Goal: Information Seeking & Learning: Learn about a topic

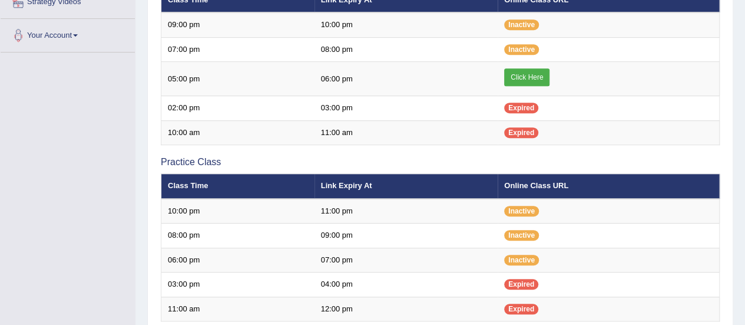
scroll to position [274, 0]
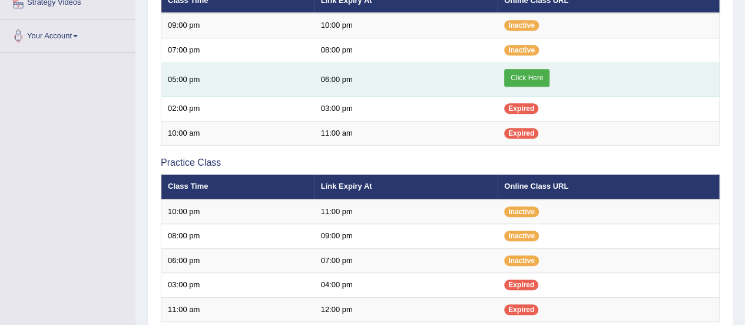
click at [530, 77] on link "Click Here" at bounding box center [526, 78] width 45 height 18
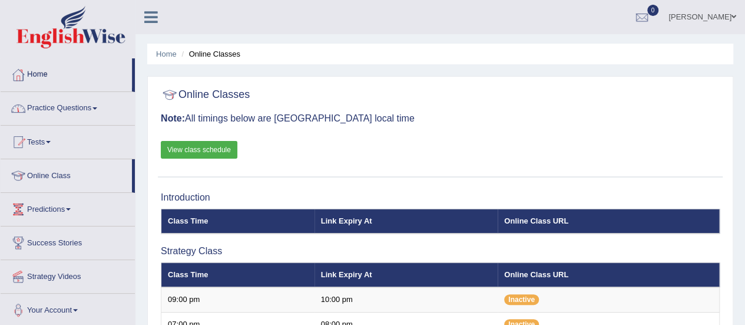
click at [80, 104] on link "Practice Questions" at bounding box center [68, 106] width 134 height 29
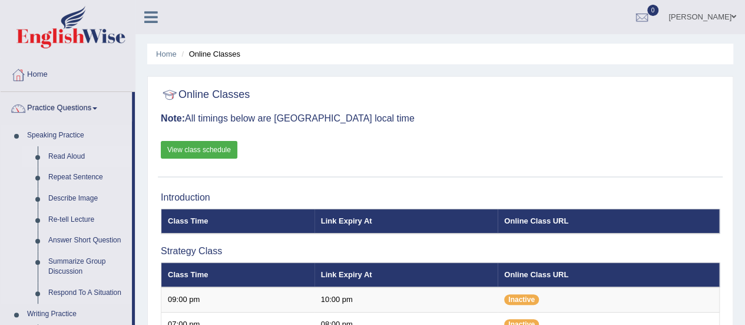
click at [64, 158] on link "Read Aloud" at bounding box center [87, 156] width 89 height 21
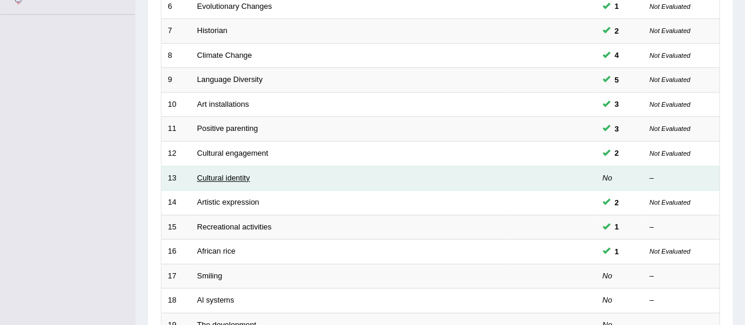
click at [207, 175] on link "Cultural identity" at bounding box center [223, 177] width 53 height 9
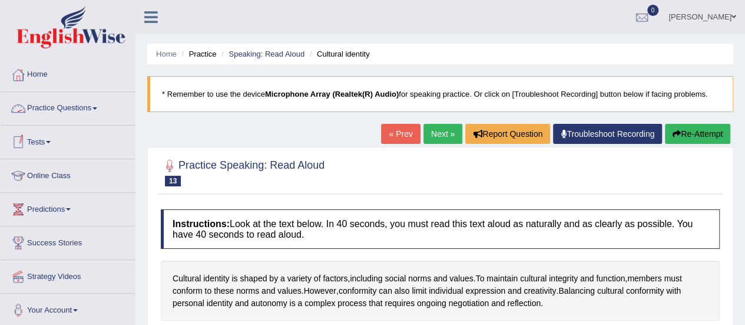
click at [91, 104] on link "Practice Questions" at bounding box center [68, 106] width 134 height 29
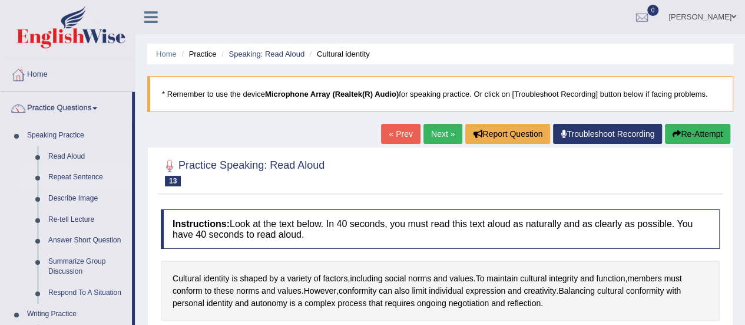
click at [66, 174] on link "Repeat Sentence" at bounding box center [87, 177] width 89 height 21
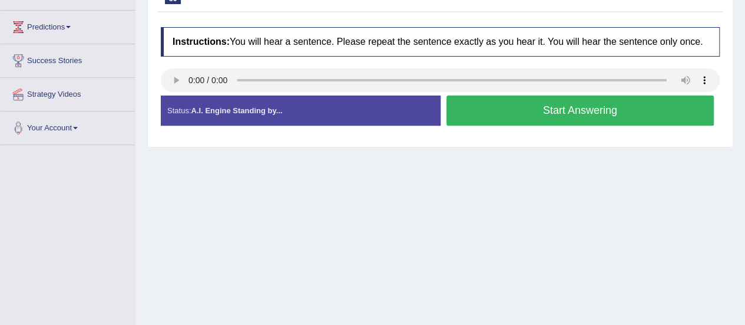
click at [539, 102] on button "Start Answering" at bounding box center [581, 110] width 268 height 30
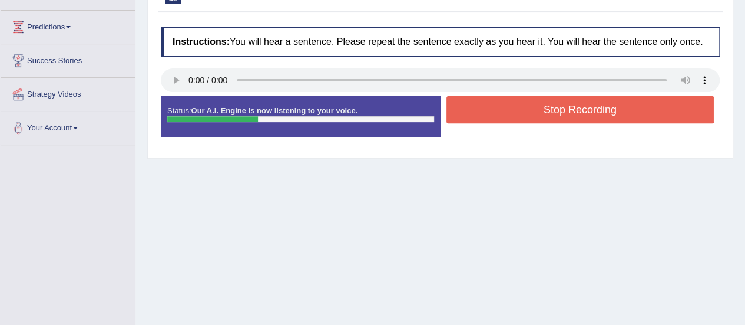
click at [539, 102] on button "Stop Recording" at bounding box center [581, 109] width 268 height 27
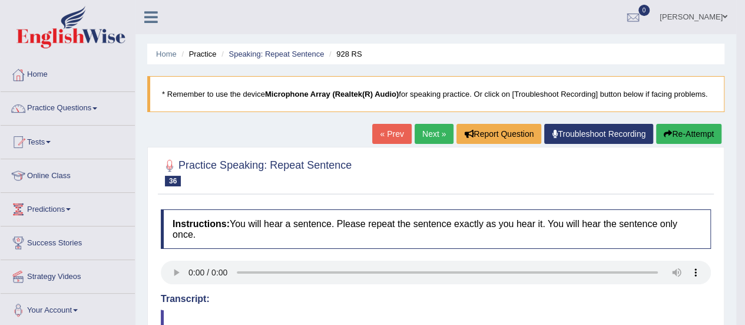
click at [438, 129] on link "Next »" at bounding box center [434, 134] width 39 height 20
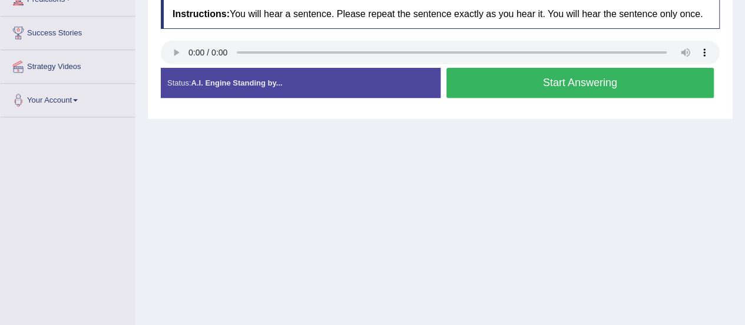
click at [495, 86] on button "Start Answering" at bounding box center [581, 83] width 268 height 30
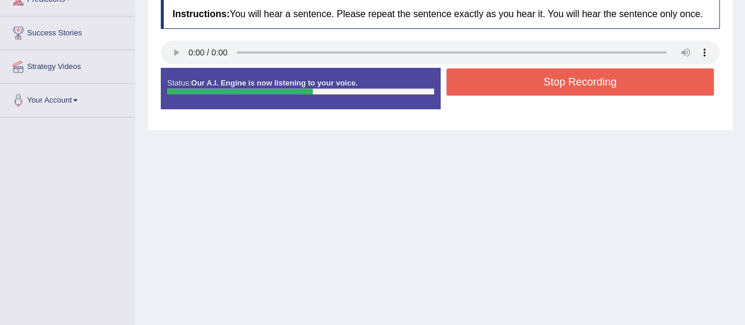
click at [495, 86] on button "Stop Recording" at bounding box center [581, 81] width 268 height 27
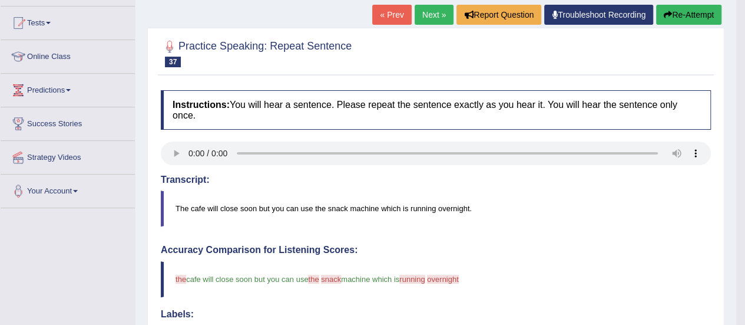
scroll to position [117, 0]
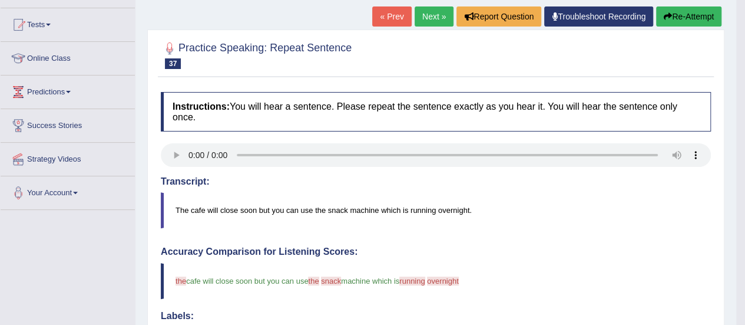
click at [437, 23] on link "Next »" at bounding box center [434, 16] width 39 height 20
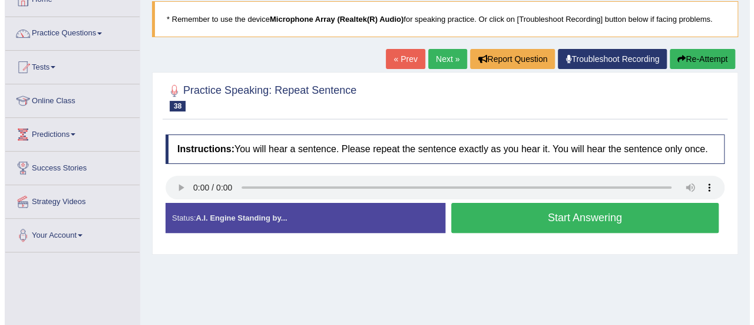
scroll to position [75, 0]
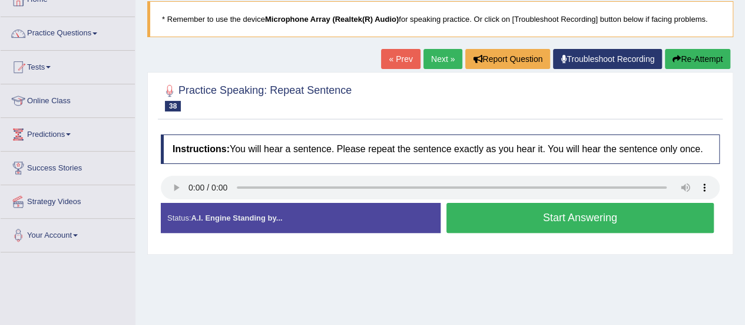
click at [517, 214] on button "Start Answering" at bounding box center [581, 218] width 268 height 30
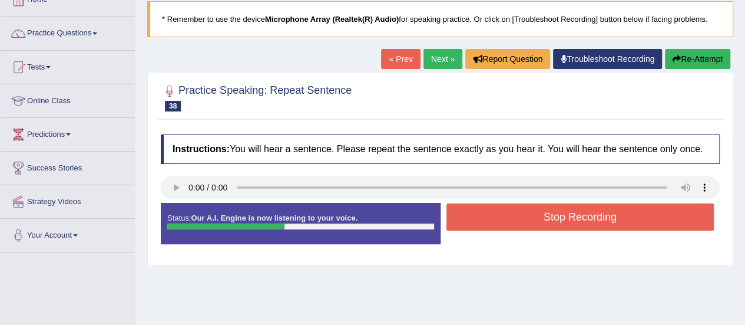
click at [517, 214] on button "Stop Recording" at bounding box center [581, 216] width 268 height 27
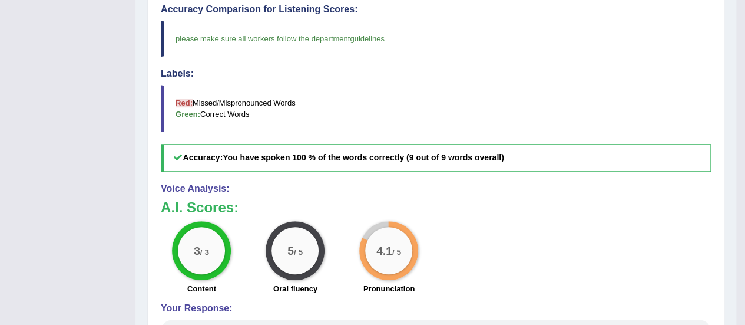
scroll to position [392, 0]
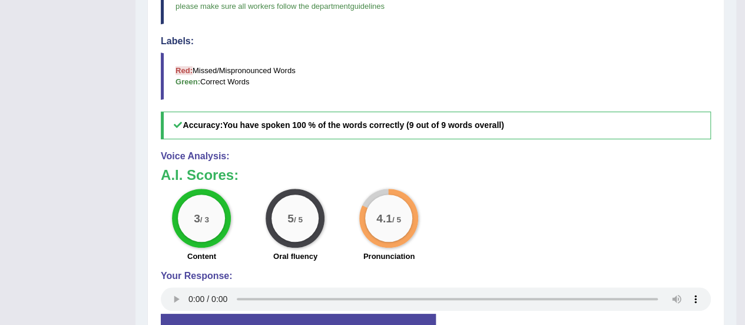
click at [469, 257] on div "3 / 3 Content 5 / 5 Oral fluency 4.1 / 5 Pronunciation" at bounding box center [436, 227] width 562 height 76
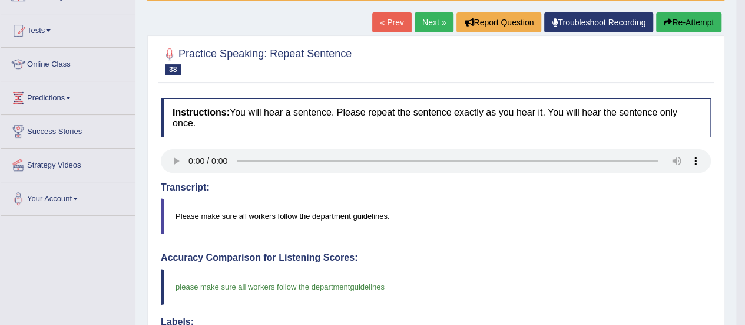
scroll to position [0, 0]
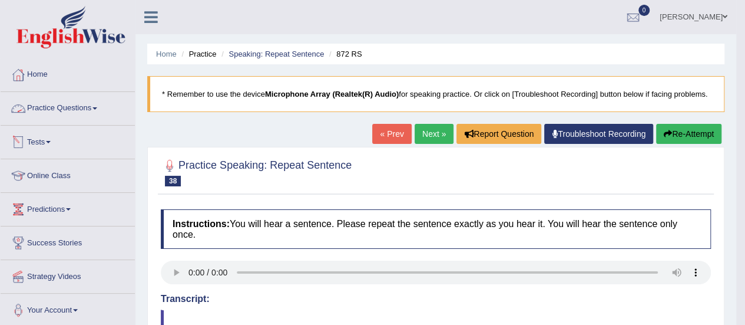
click at [87, 116] on link "Practice Questions" at bounding box center [68, 106] width 134 height 29
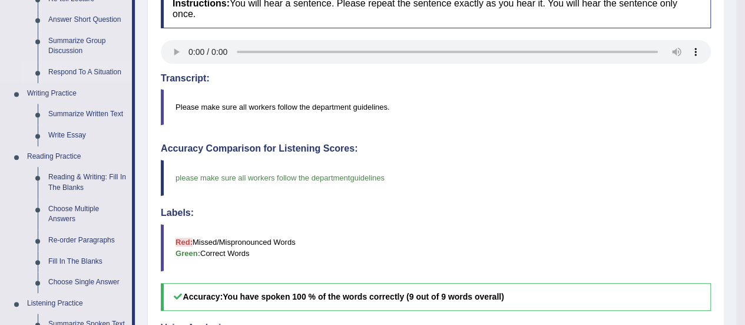
scroll to position [141, 0]
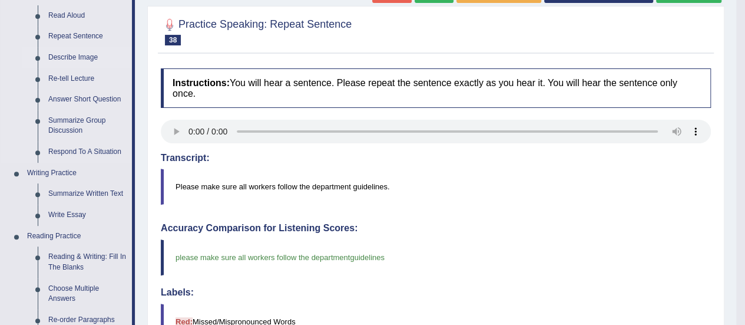
click at [75, 51] on link "Describe Image" at bounding box center [87, 57] width 89 height 21
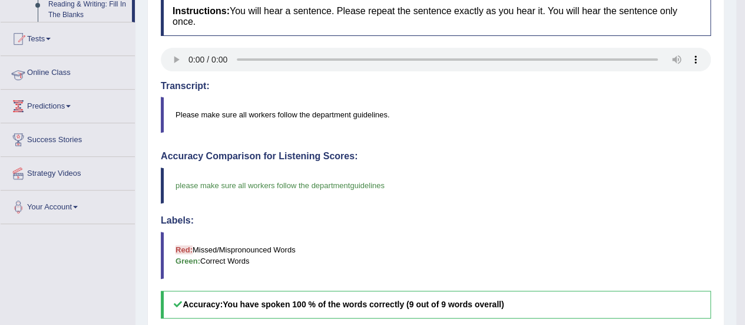
scroll to position [351, 0]
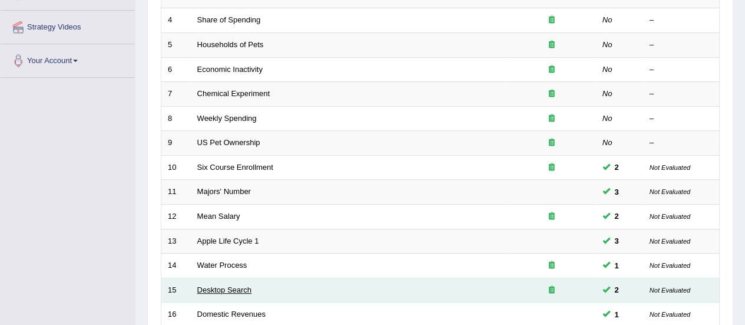
click at [218, 287] on link "Desktop Search" at bounding box center [224, 289] width 55 height 9
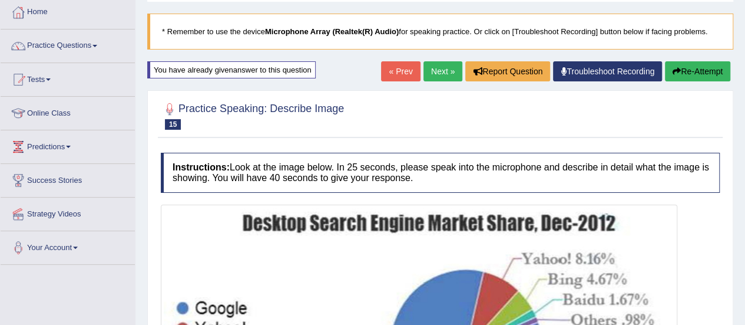
scroll to position [55, 0]
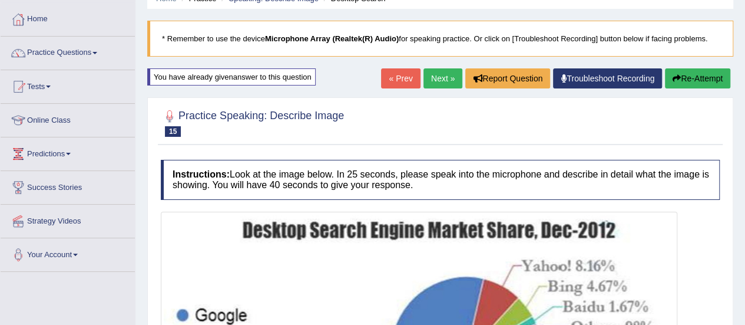
click at [438, 74] on link "Next »" at bounding box center [443, 78] width 39 height 20
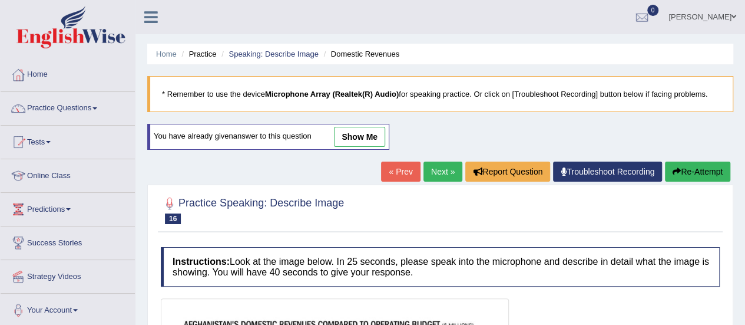
click at [362, 139] on link "show me" at bounding box center [359, 137] width 51 height 20
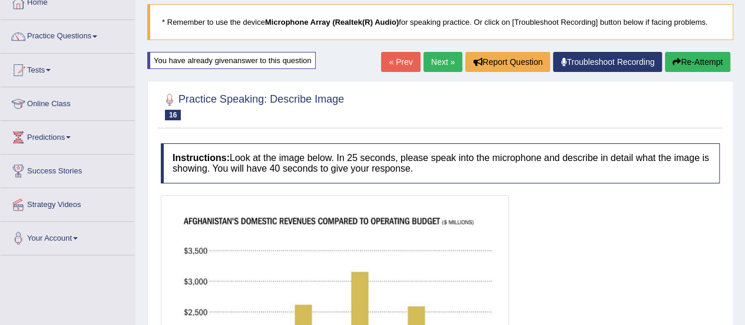
scroll to position [70, 0]
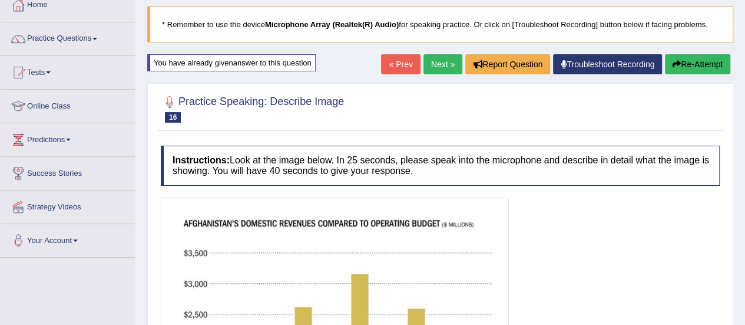
click at [435, 58] on link "Next »" at bounding box center [443, 64] width 39 height 20
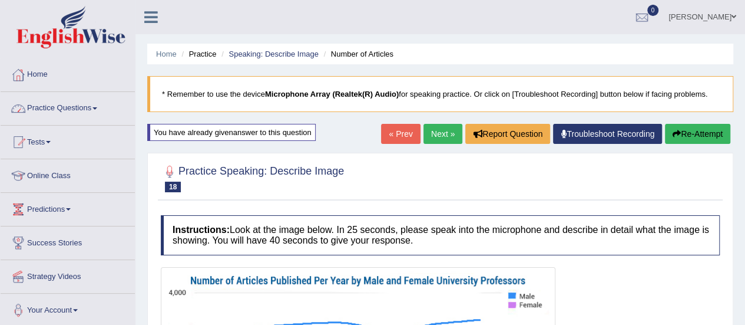
click at [82, 102] on link "Practice Questions" at bounding box center [68, 106] width 134 height 29
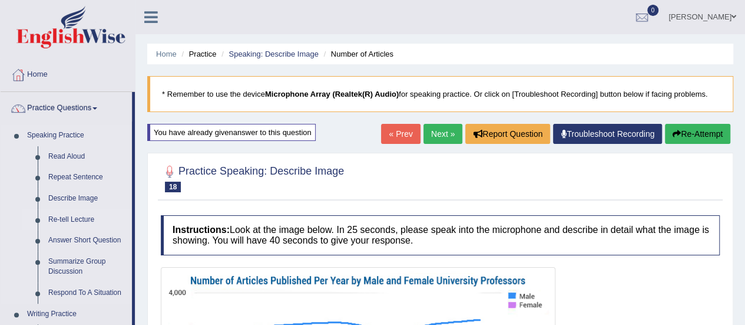
click at [73, 215] on link "Re-tell Lecture" at bounding box center [87, 219] width 89 height 21
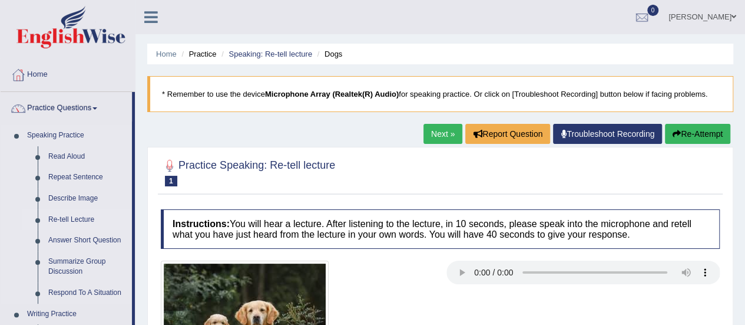
click at [62, 219] on link "Re-tell Lecture" at bounding box center [87, 219] width 89 height 21
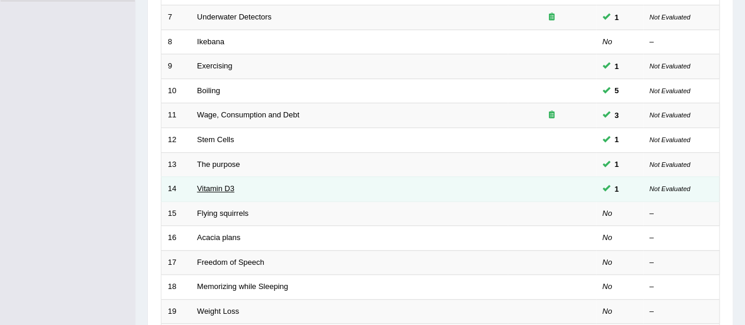
click at [212, 184] on link "Vitamin D3" at bounding box center [215, 188] width 37 height 9
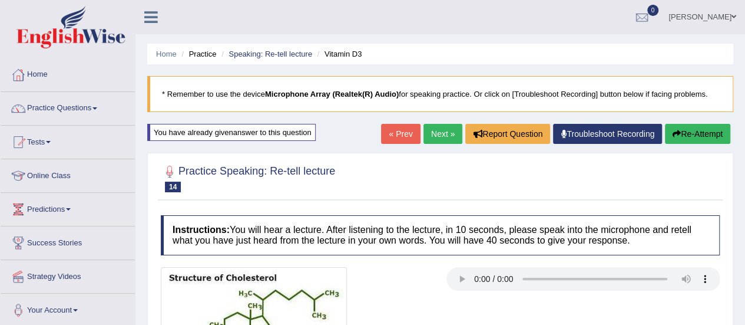
click at [391, 134] on link "« Prev" at bounding box center [400, 134] width 39 height 20
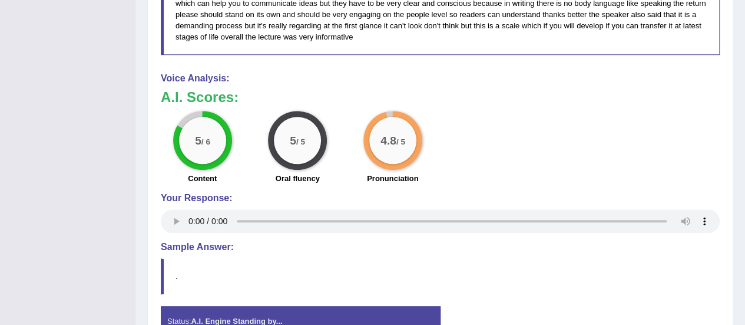
scroll to position [556, 0]
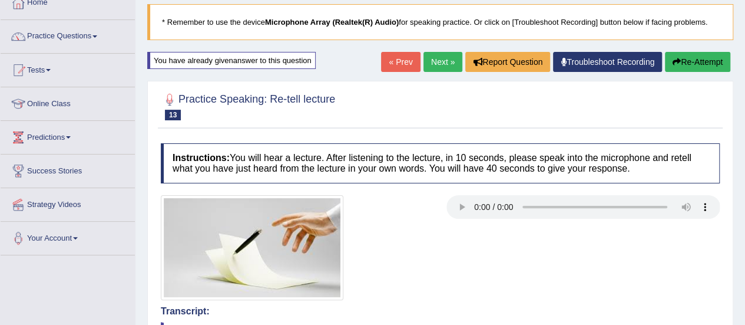
scroll to position [68, 0]
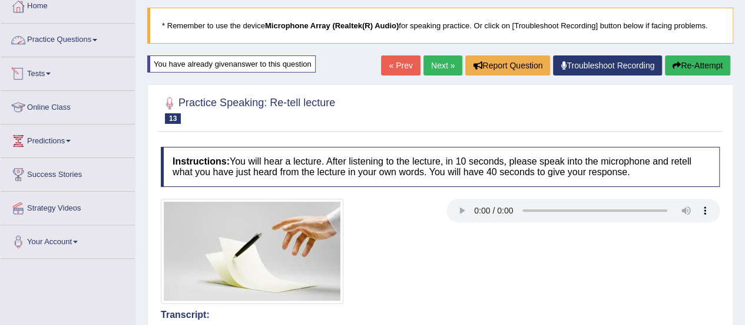
click at [70, 30] on link "Practice Questions" at bounding box center [68, 38] width 134 height 29
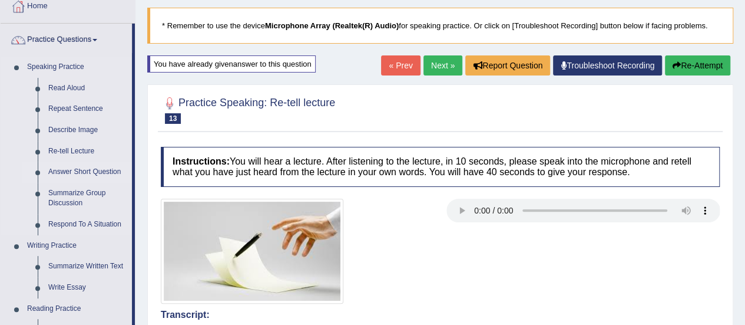
click at [66, 171] on link "Answer Short Question" at bounding box center [87, 171] width 89 height 21
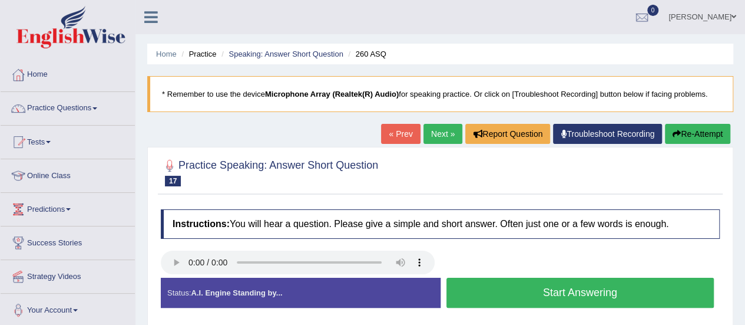
click at [511, 295] on button "Start Answering" at bounding box center [581, 292] width 268 height 30
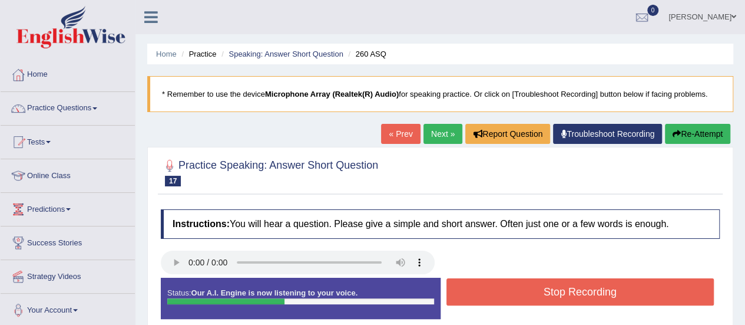
click at [511, 295] on button "Stop Recording" at bounding box center [581, 291] width 268 height 27
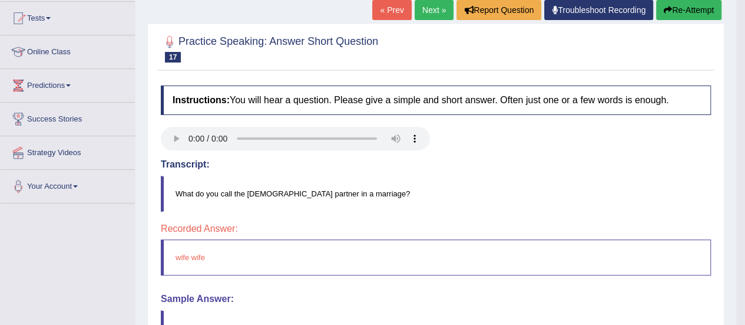
scroll to position [115, 0]
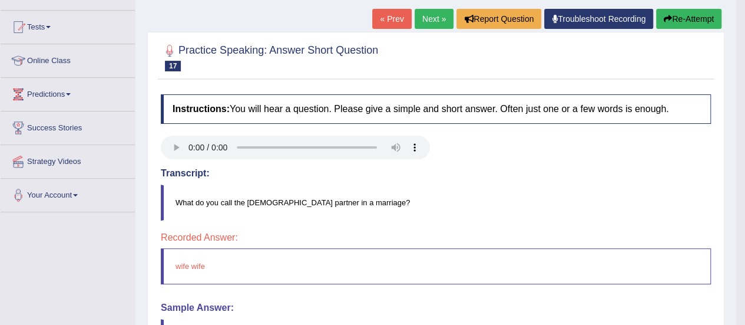
click at [432, 16] on link "Next »" at bounding box center [434, 19] width 39 height 20
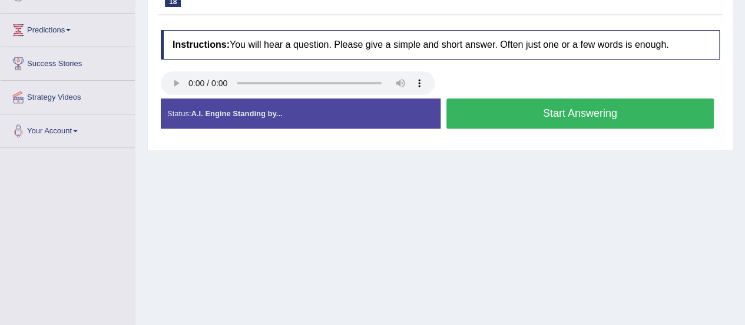
scroll to position [179, 0]
click at [511, 120] on button "Start Answering" at bounding box center [581, 113] width 268 height 30
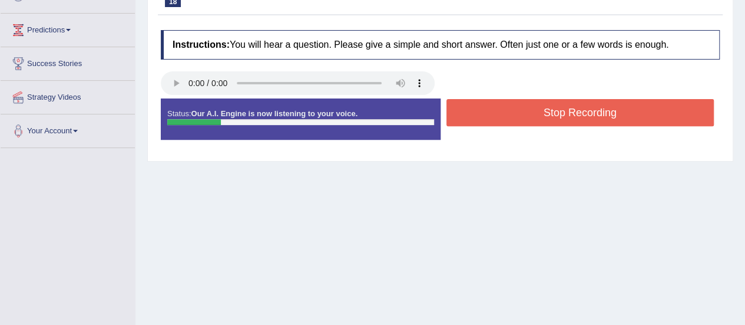
click at [511, 120] on button "Stop Recording" at bounding box center [581, 112] width 268 height 27
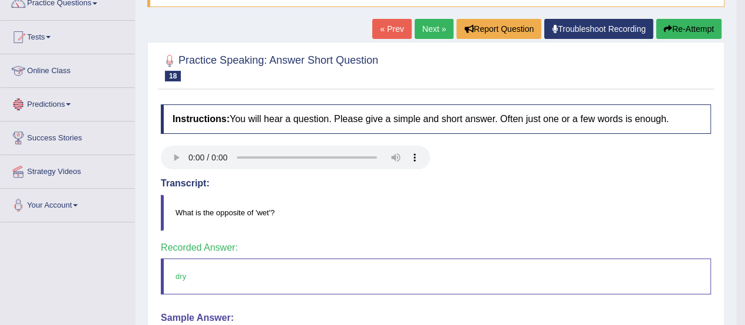
scroll to position [0, 0]
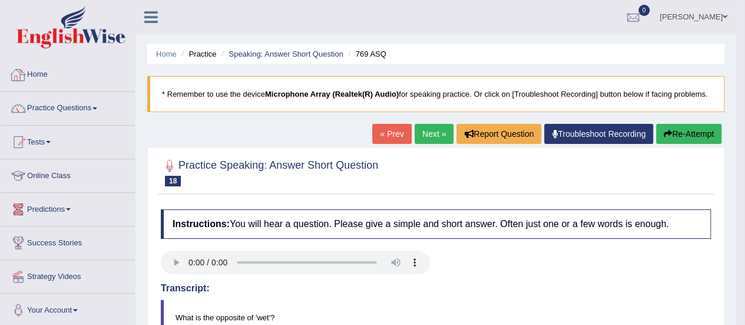
click at [90, 101] on link "Practice Questions" at bounding box center [68, 106] width 134 height 29
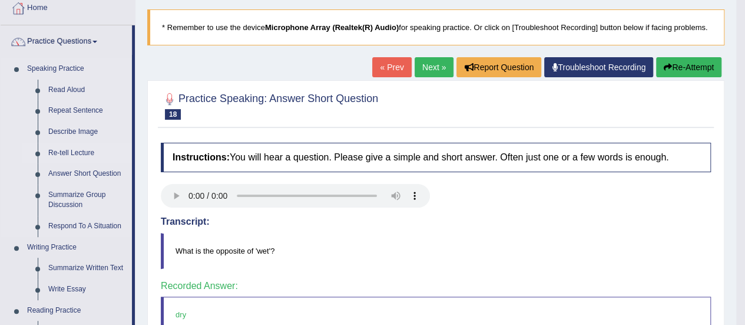
scroll to position [68, 0]
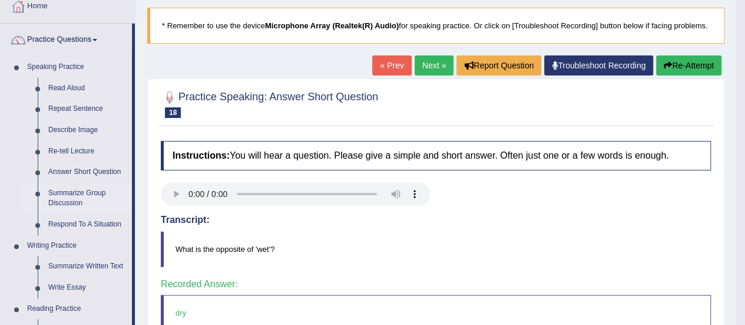
click at [67, 186] on link "Summarize Group Discussion" at bounding box center [87, 198] width 89 height 31
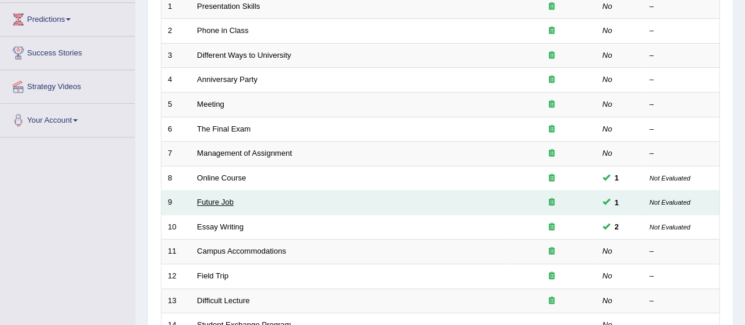
click at [223, 199] on link "Future Job" at bounding box center [215, 201] width 37 height 9
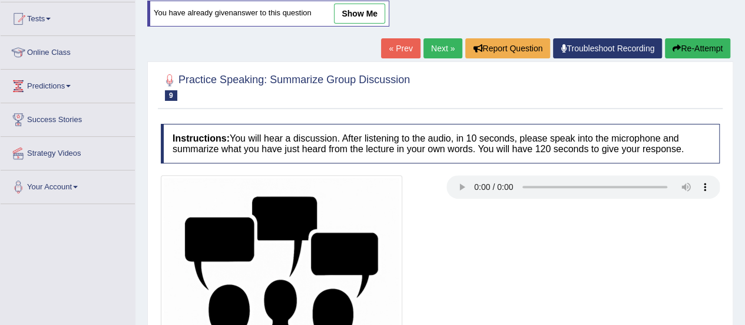
scroll to position [123, 0]
click at [351, 18] on link "show me" at bounding box center [359, 14] width 51 height 20
click at [359, 22] on div "Home Practice Speaking: Summarize Group Discussion Future Job * Remember to use…" at bounding box center [441, 178] width 610 height 602
click at [359, 12] on div "Home Practice Speaking: Summarize Group Discussion Future Job * Remember to use…" at bounding box center [441, 178] width 610 height 602
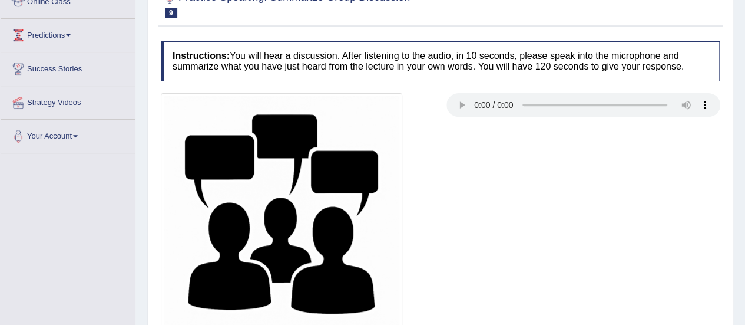
scroll to position [0, 0]
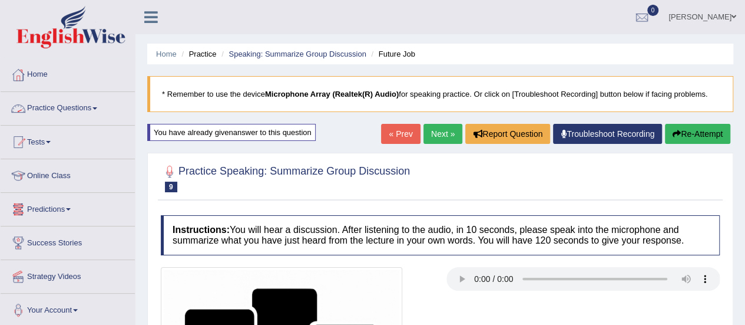
click at [86, 113] on link "Practice Questions" at bounding box center [68, 106] width 134 height 29
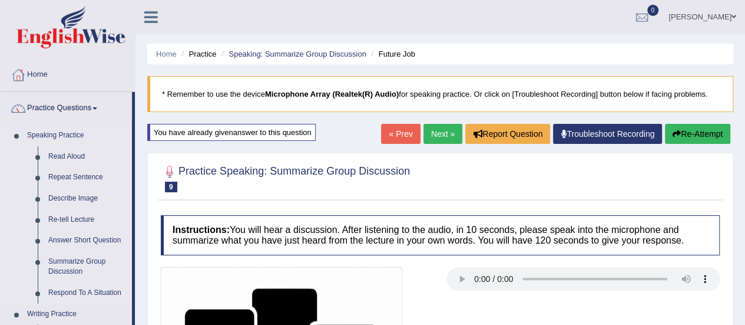
click at [74, 294] on link "Respond To A Situation" at bounding box center [87, 292] width 89 height 21
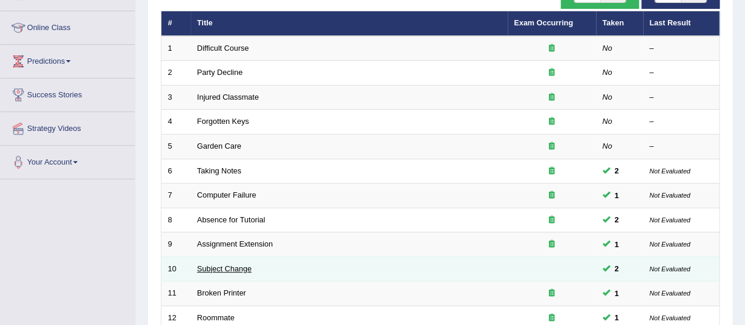
click at [224, 265] on link "Subject Change" at bounding box center [224, 268] width 55 height 9
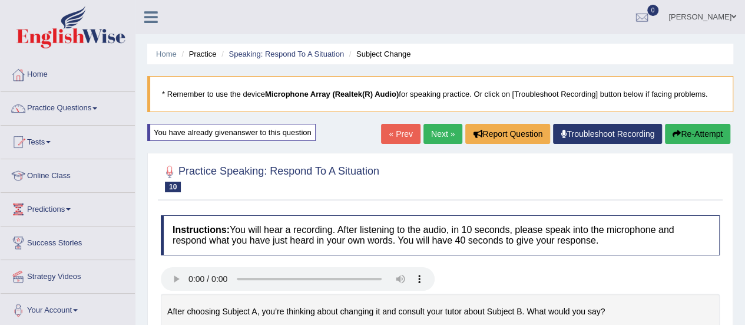
click at [431, 132] on link "Next »" at bounding box center [443, 134] width 39 height 20
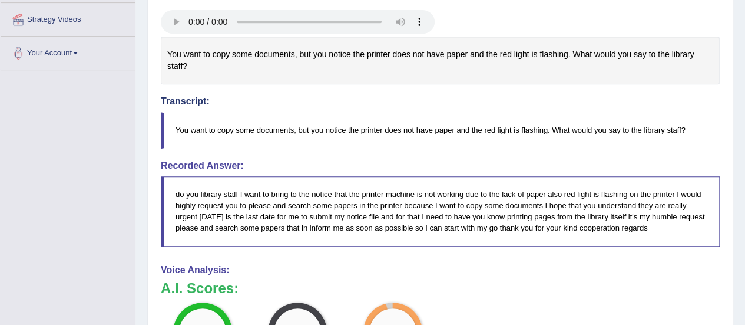
scroll to position [255, 0]
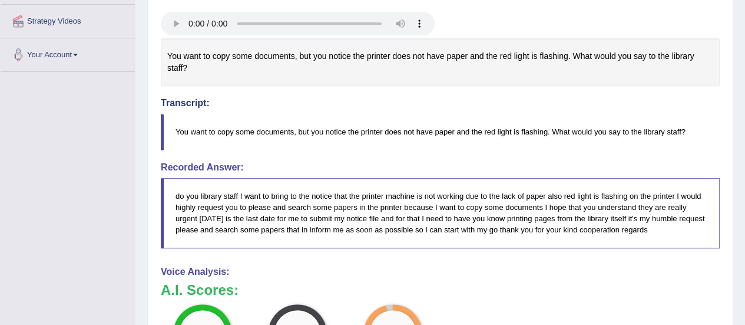
drag, startPoint x: 464, startPoint y: 257, endPoint x: 462, endPoint y: 333, distance: 76.0
click at [510, 95] on h4 "Transcript:" at bounding box center [440, 76] width 559 height 64
click at [450, 164] on h4 "Recorded Answer:" at bounding box center [440, 167] width 559 height 11
